Goal: Go to known website: Go to known website

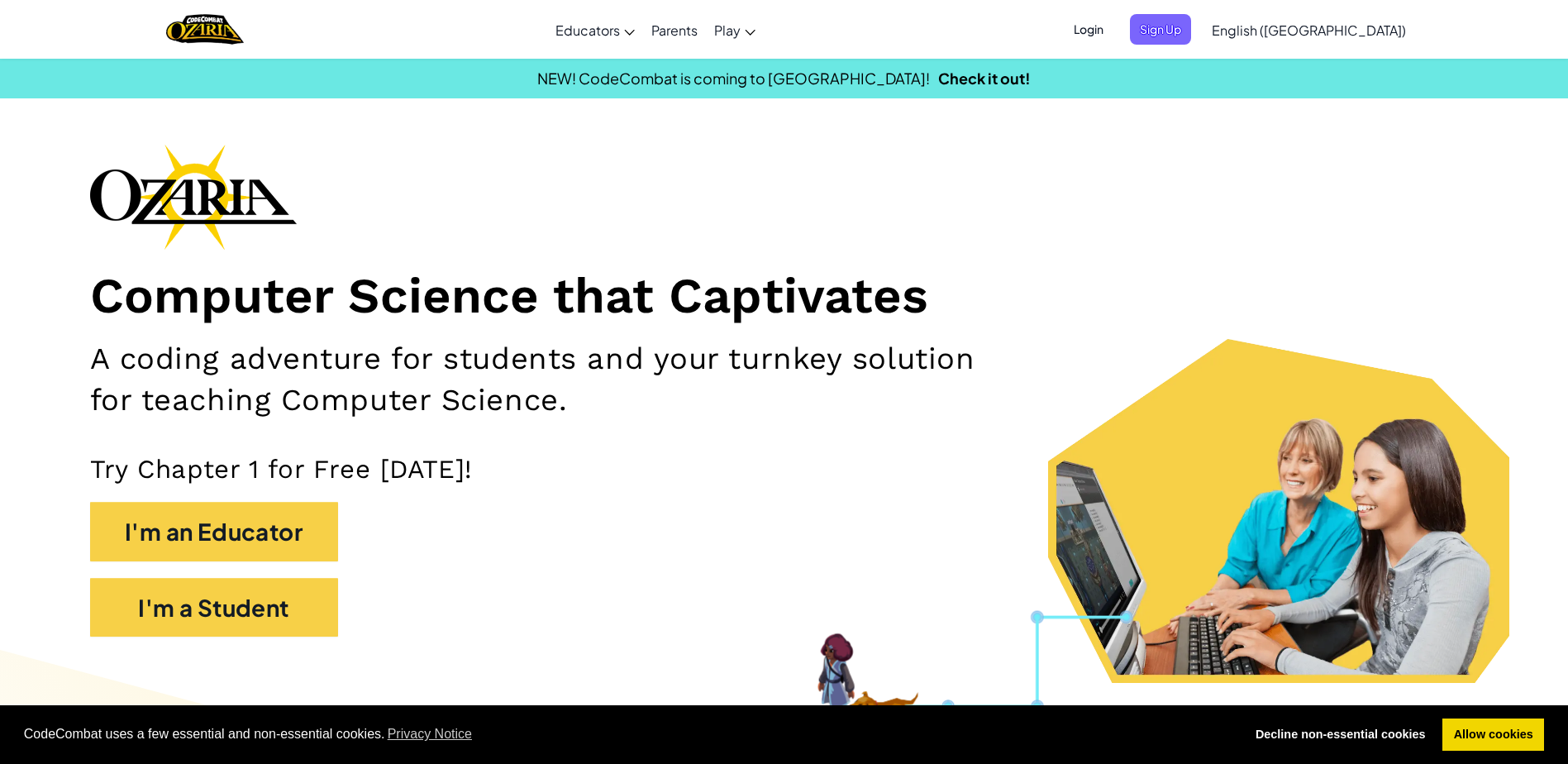
click at [1114, 22] on span "Login" at bounding box center [1089, 29] width 50 height 30
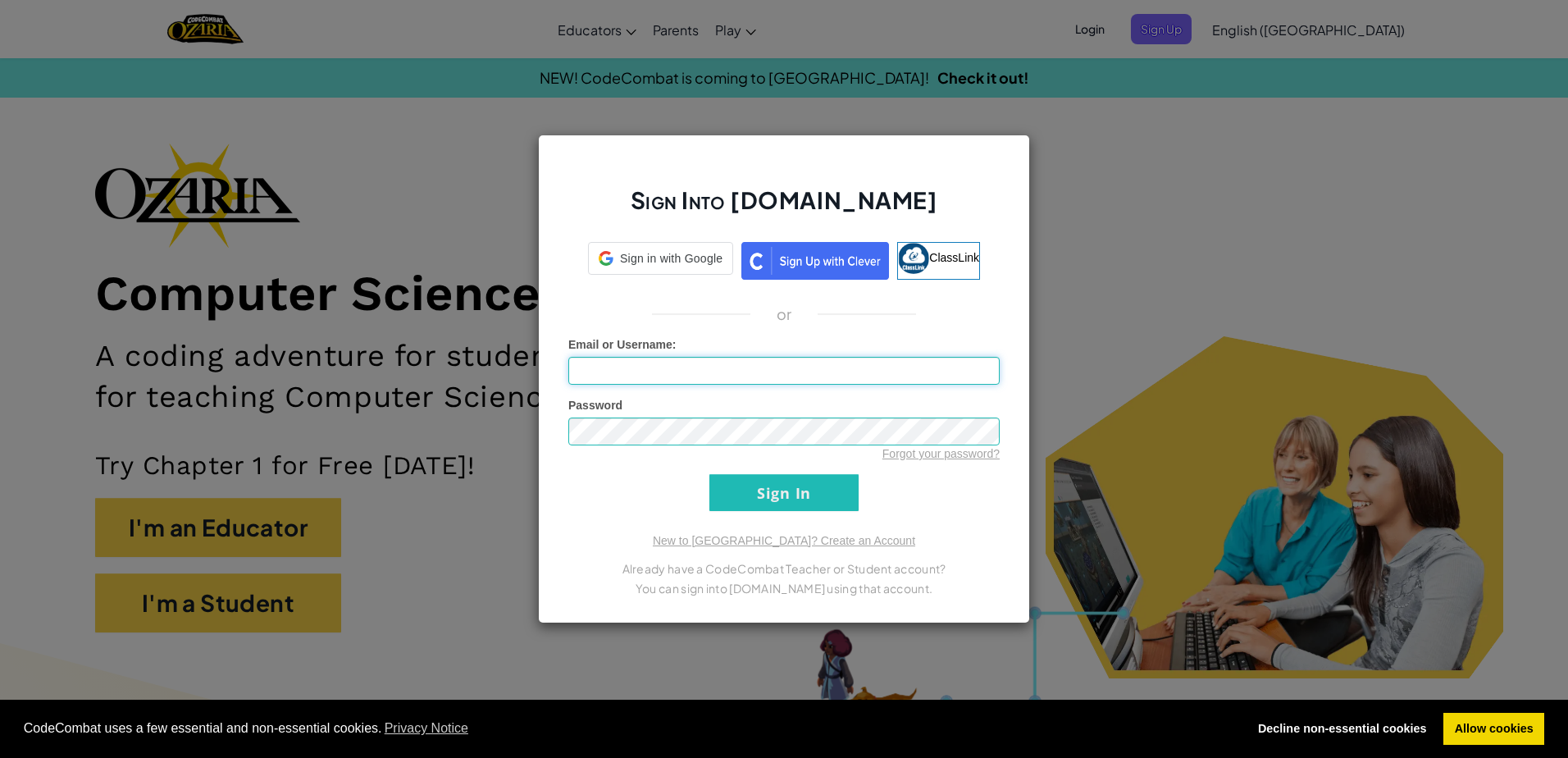
type input "[EMAIL_ADDRESS][DOMAIN_NAME]"
click at [775, 506] on input "Sign In" at bounding box center [784, 493] width 150 height 37
